Goal: Find specific page/section: Find specific page/section

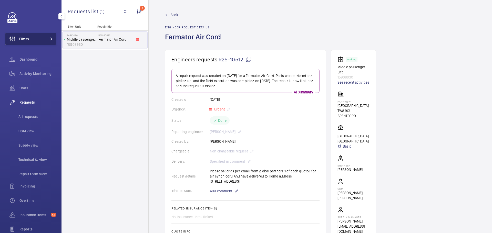
click at [37, 36] on button "Filters" at bounding box center [30, 39] width 51 height 12
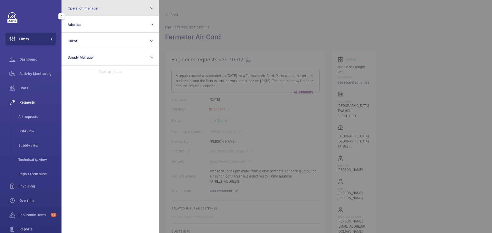
click at [107, 9] on button "Operation manager" at bounding box center [110, 8] width 97 height 16
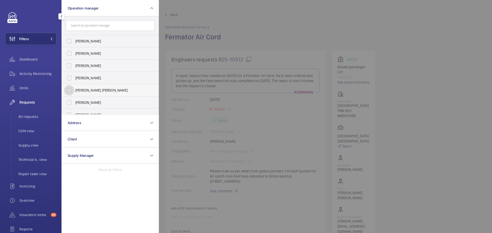
click at [66, 88] on input "[PERSON_NAME] [PERSON_NAME]" at bounding box center [69, 90] width 10 height 10
checkbox input "true"
click at [45, 74] on span "Activity Monitoring" at bounding box center [37, 73] width 37 height 5
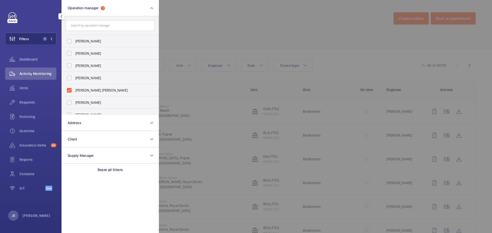
click at [230, 25] on div at bounding box center [405, 116] width 492 height 233
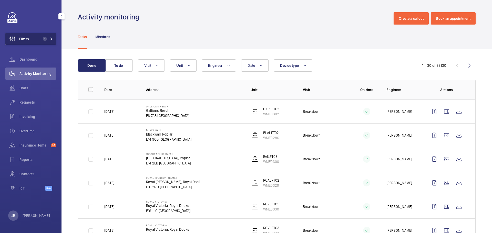
click at [28, 40] on span "Filters" at bounding box center [24, 38] width 10 height 5
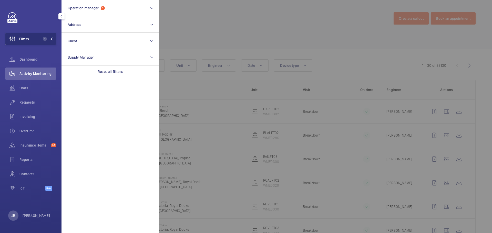
click at [216, 23] on div at bounding box center [405, 116] width 492 height 233
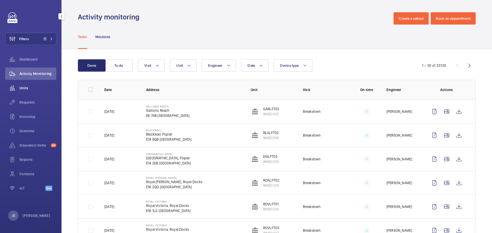
click at [23, 89] on span "Units" at bounding box center [37, 88] width 37 height 5
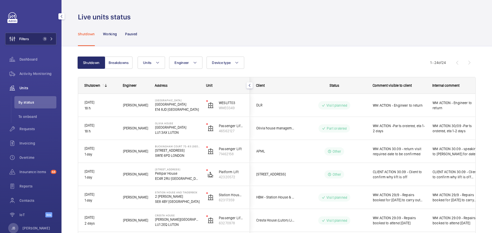
click at [28, 38] on span "Filters" at bounding box center [24, 38] width 10 height 5
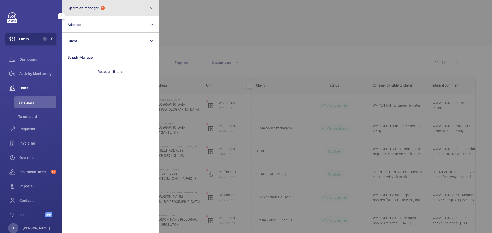
click at [124, 8] on button "Operation manager 1" at bounding box center [110, 8] width 97 height 16
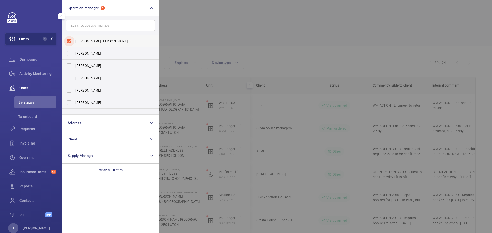
click at [69, 41] on input "[PERSON_NAME] [PERSON_NAME]" at bounding box center [69, 41] width 10 height 10
click at [67, 40] on input "[PERSON_NAME] [PERSON_NAME]" at bounding box center [69, 41] width 10 height 10
checkbox input "true"
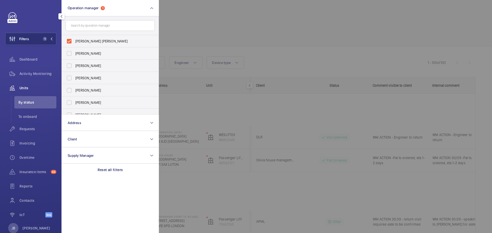
click at [189, 28] on div at bounding box center [405, 116] width 492 height 233
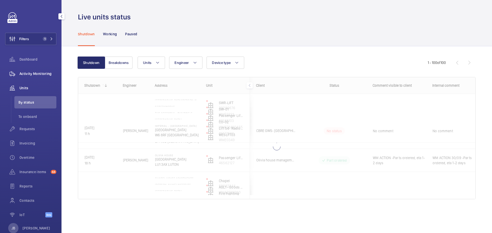
click at [33, 75] on span "Activity Monitoring" at bounding box center [37, 73] width 37 height 5
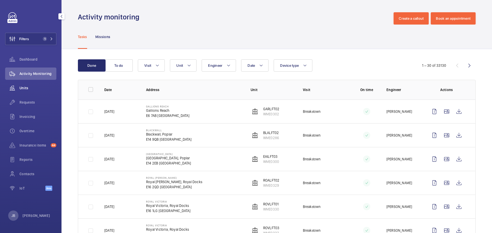
click at [32, 87] on span "Units" at bounding box center [37, 88] width 37 height 5
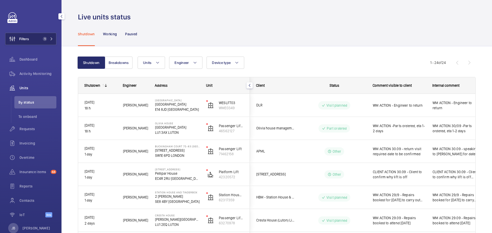
click at [40, 33] on button "Filters 1" at bounding box center [30, 39] width 51 height 12
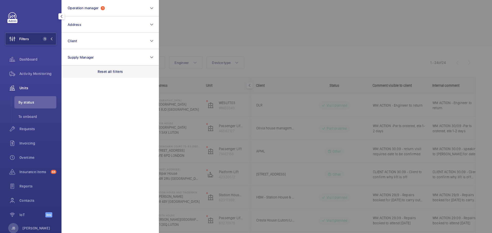
click at [113, 71] on p "Reset all filters" at bounding box center [110, 71] width 25 height 5
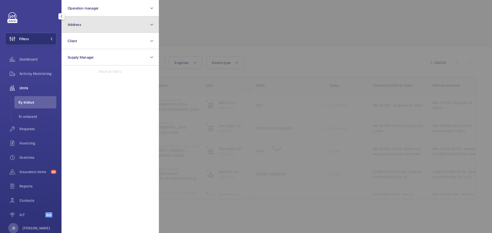
click at [107, 23] on button "Address" at bounding box center [110, 24] width 97 height 16
